Goal: Task Accomplishment & Management: Use online tool/utility

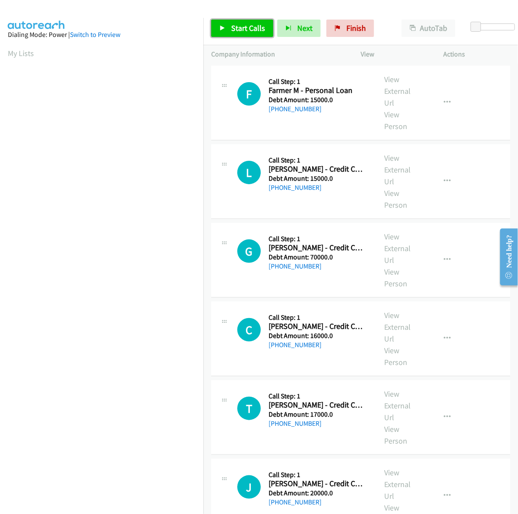
click at [240, 36] on link "Start Calls" at bounding box center [242, 28] width 62 height 17
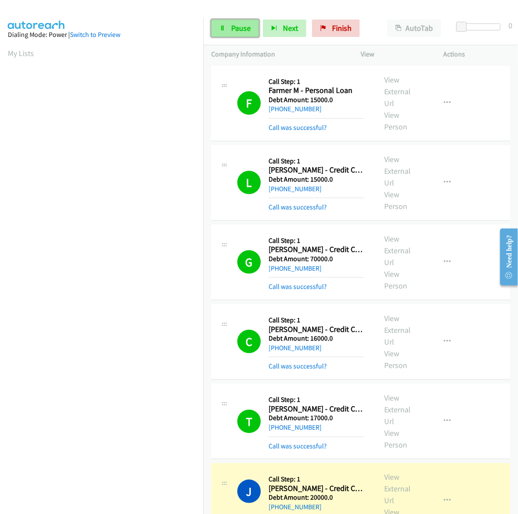
click at [242, 25] on span "Pause" at bounding box center [241, 28] width 20 height 10
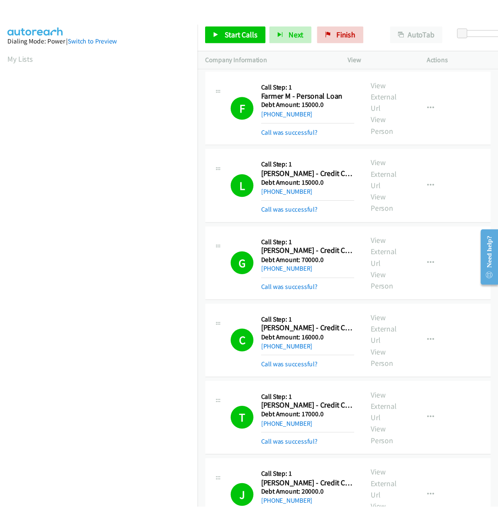
scroll to position [0, 1]
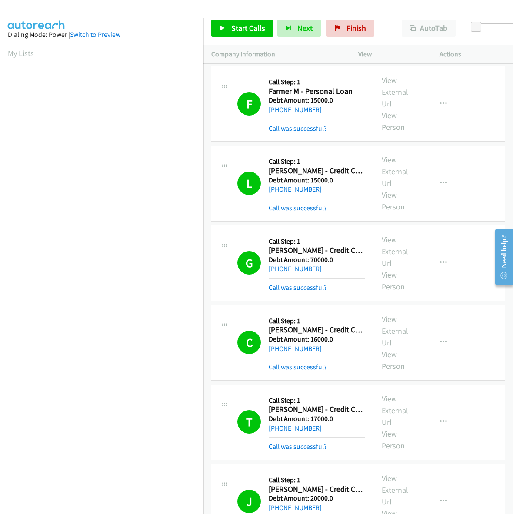
click at [394, 13] on div "Start Calls Pause Next Finish Call Completed AutoTab AutoTab 0" at bounding box center [357, 28] width 309 height 33
click at [246, 27] on span "Start Calls" at bounding box center [248, 28] width 34 height 10
click at [229, 27] on link "Pause" at bounding box center [235, 28] width 48 height 17
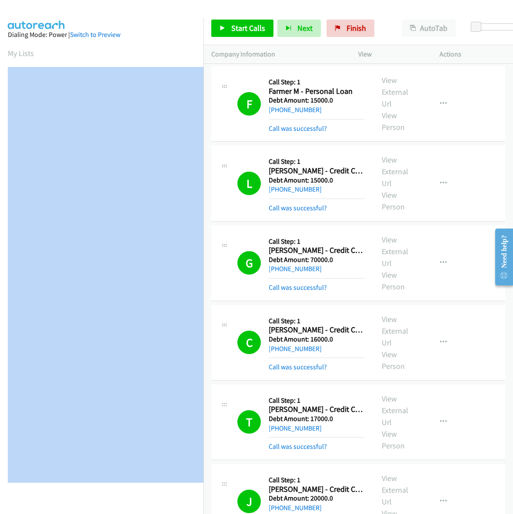
click at [177, 484] on aside "Dialing Mode: Power | Switch to Preview My Lists" at bounding box center [101, 258] width 203 height 481
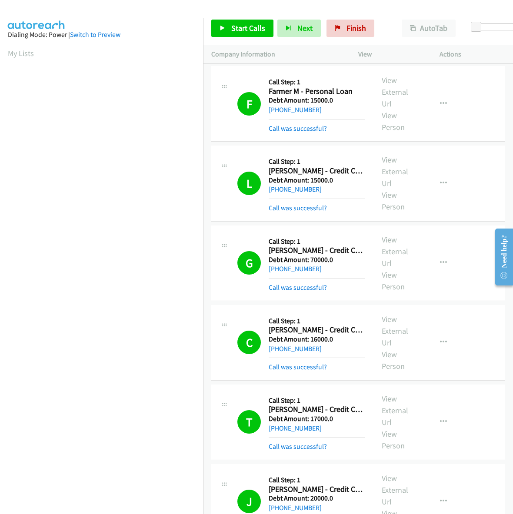
click at [164, 48] on section "My Lists" at bounding box center [102, 53] width 188 height 12
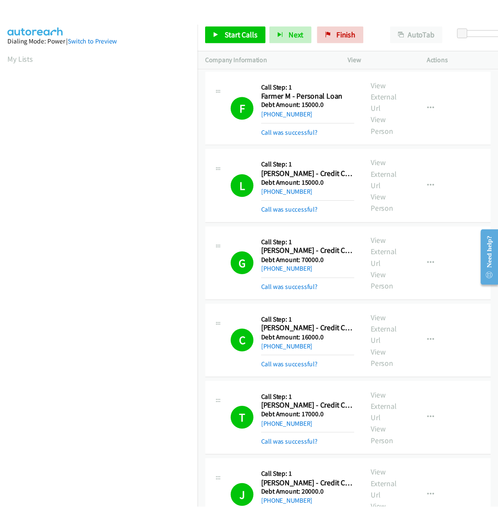
click at [206, 209] on td "L Callback Scheduled Call Step: 1 Lisa Thompson - Credit Card America/Phoenix D…" at bounding box center [357, 184] width 309 height 80
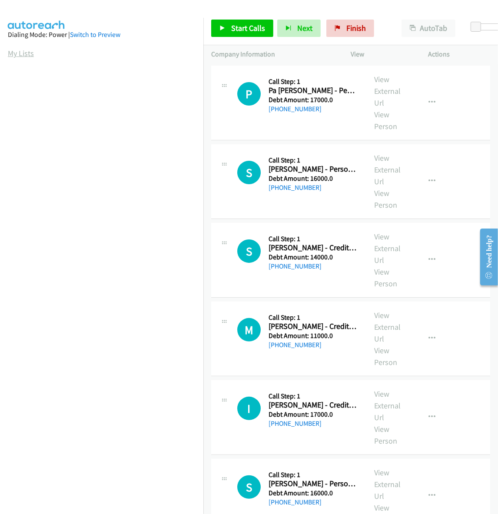
click at [19, 51] on link "My Lists" at bounding box center [21, 53] width 26 height 10
